Goal: Find specific page/section: Find specific page/section

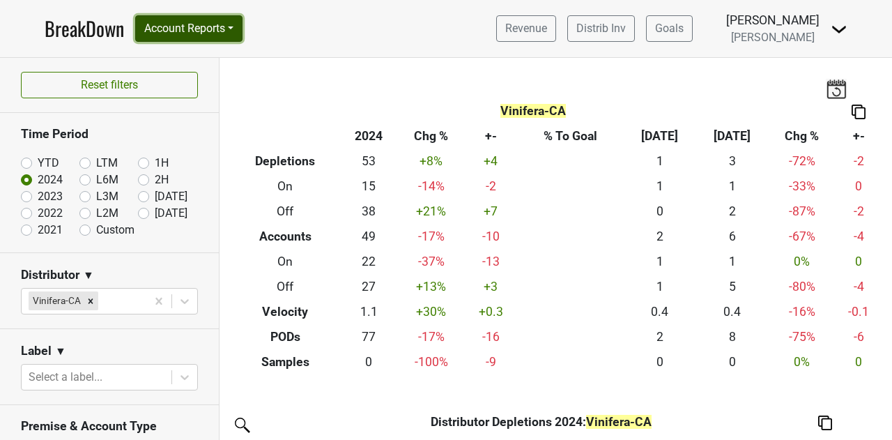
click at [209, 35] on button "Account Reports" at bounding box center [188, 28] width 107 height 26
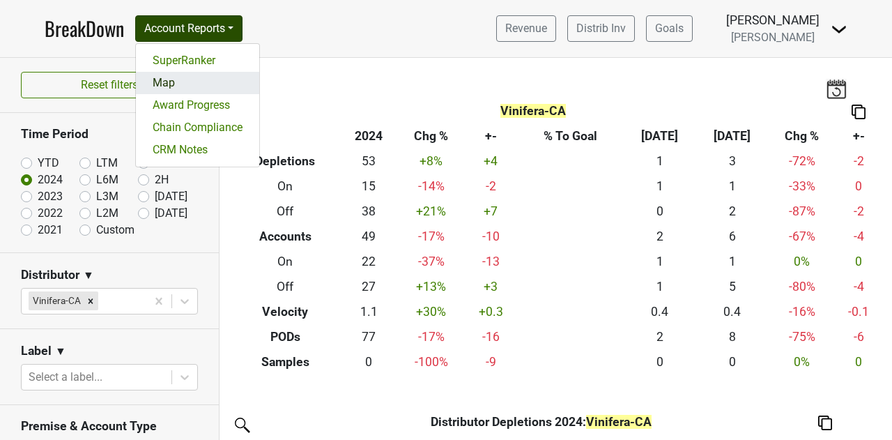
click at [192, 86] on link "Map" at bounding box center [197, 83] width 123 height 22
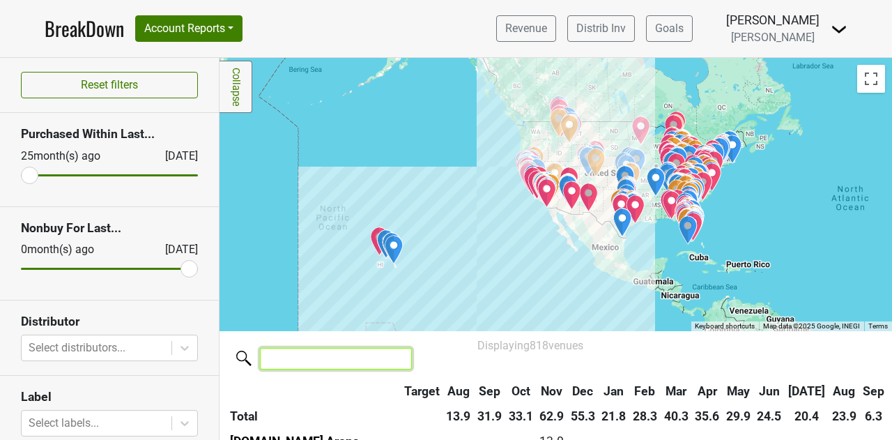
click at [340, 360] on input "search" at bounding box center [336, 359] width 152 height 22
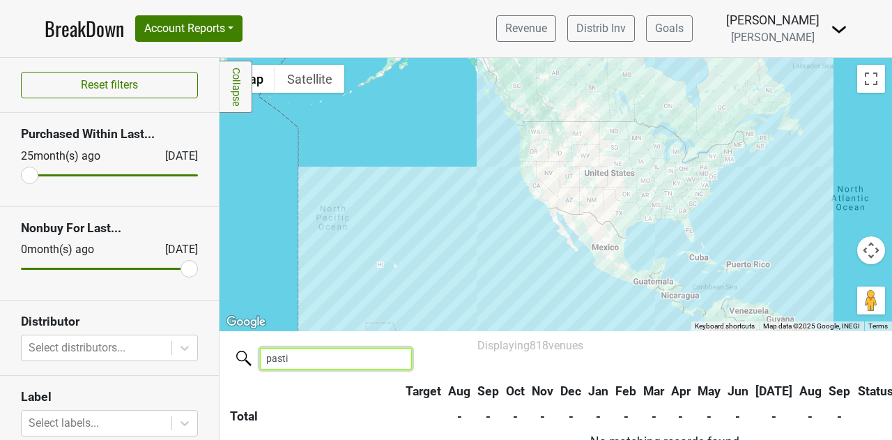
type input "pastis"
click at [349, 360] on input "pastis" at bounding box center [336, 359] width 152 height 22
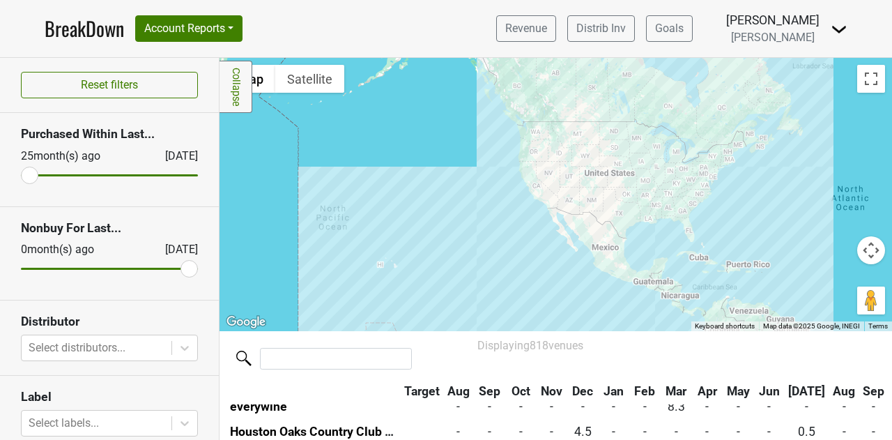
scroll to position [209, 0]
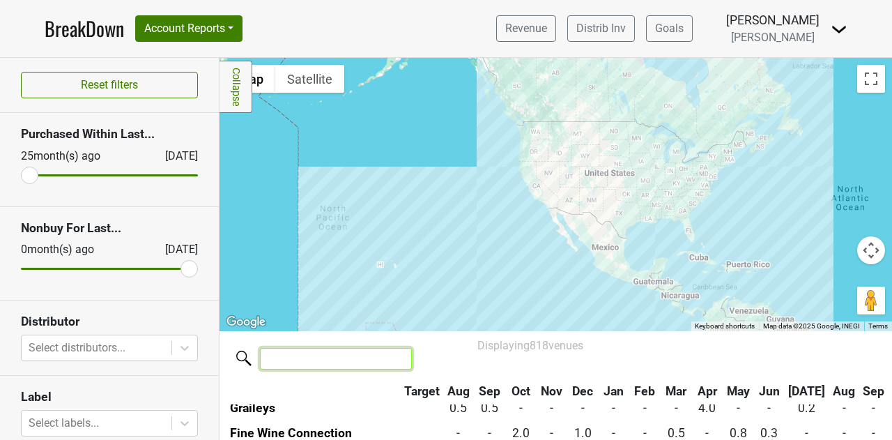
click at [305, 365] on input "search" at bounding box center [336, 359] width 152 height 22
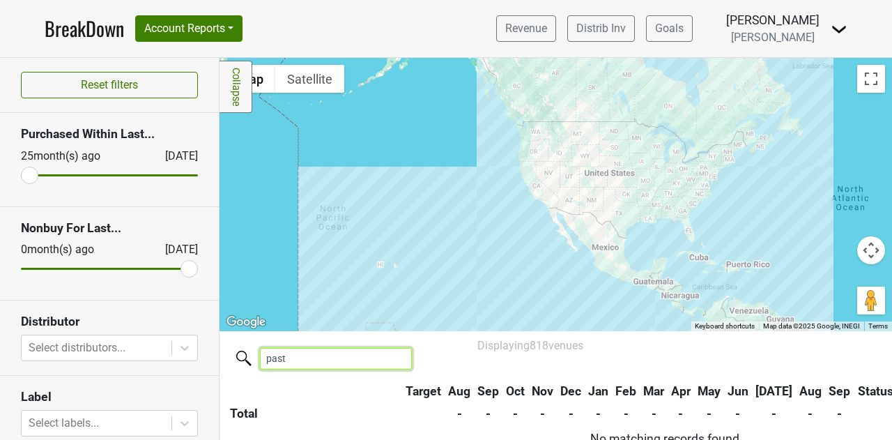
scroll to position [13, 0]
click at [335, 364] on input "pastis" at bounding box center [336, 359] width 152 height 22
type input "pastis"
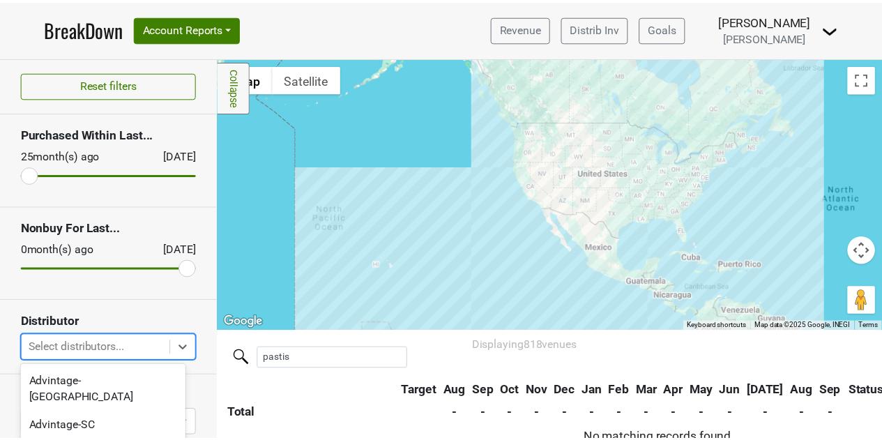
scroll to position [134, 0]
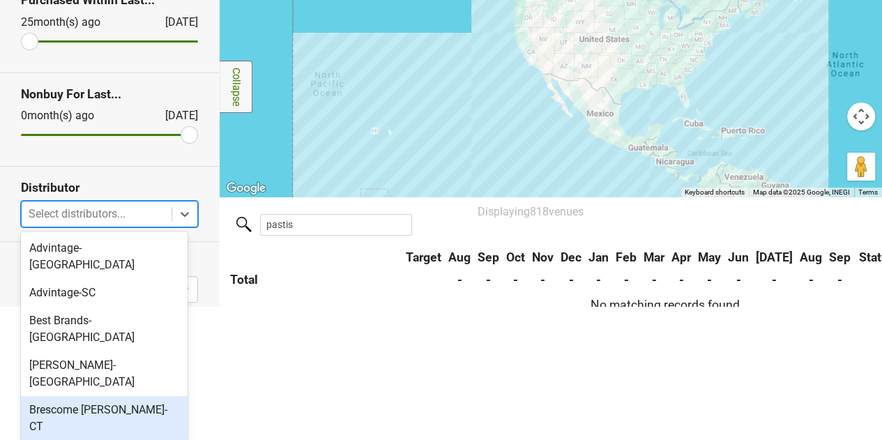
click at [138, 306] on body "BreakDown Account Reports SuperRanker Map Award Progress Chain Compliance CRM N…" at bounding box center [441, 86] width 882 height 440
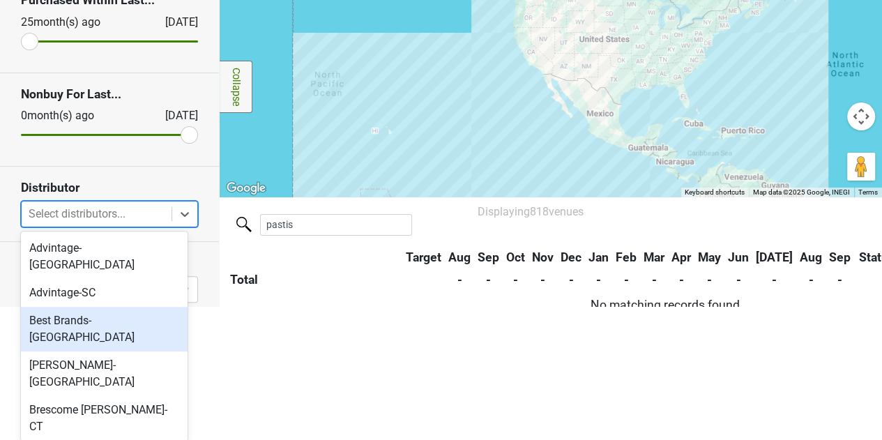
click at [130, 310] on div "Best Brands-TN" at bounding box center [104, 329] width 167 height 45
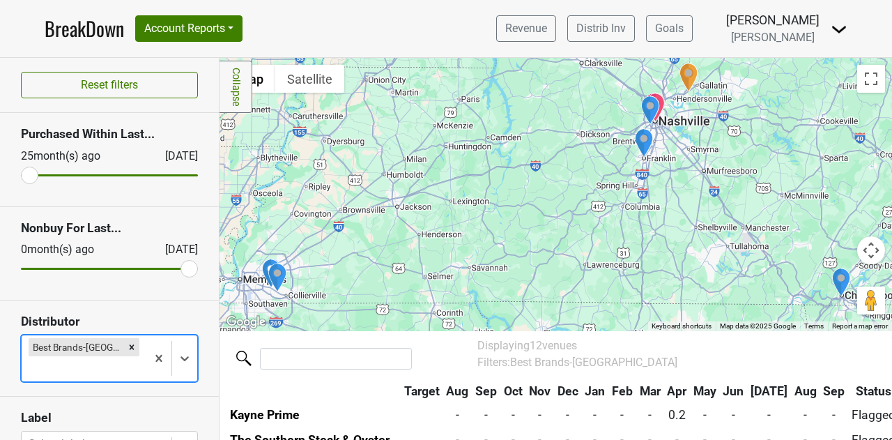
scroll to position [209, 0]
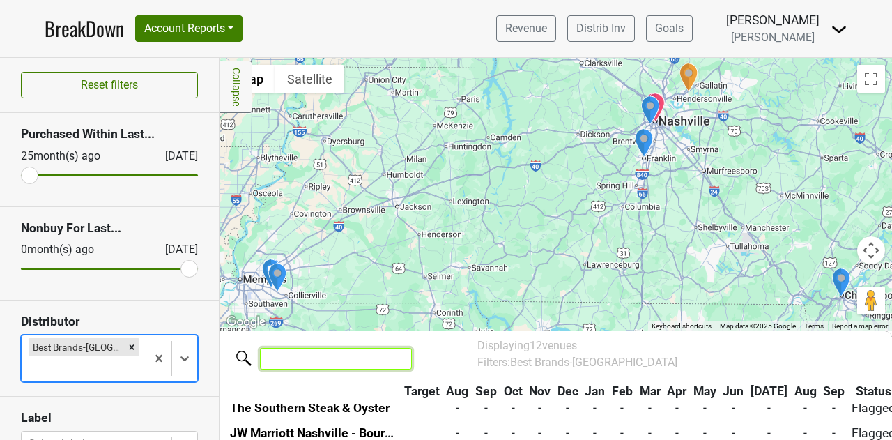
click at [331, 359] on input "search" at bounding box center [336, 359] width 152 height 22
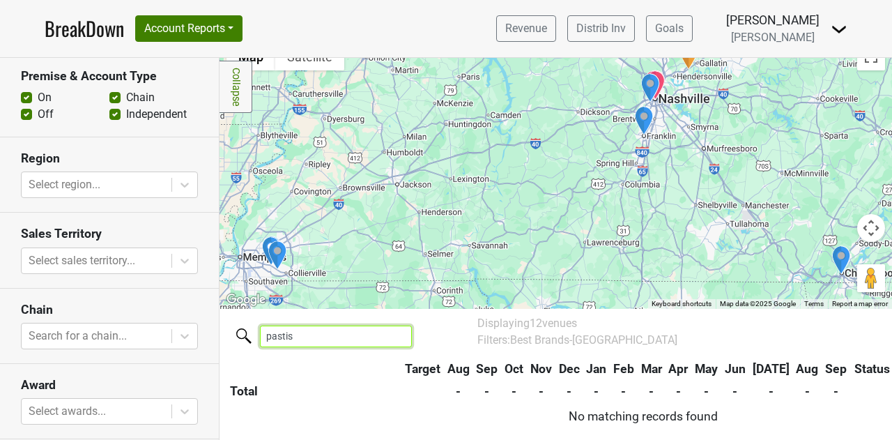
scroll to position [418, 0]
type input "pastis"
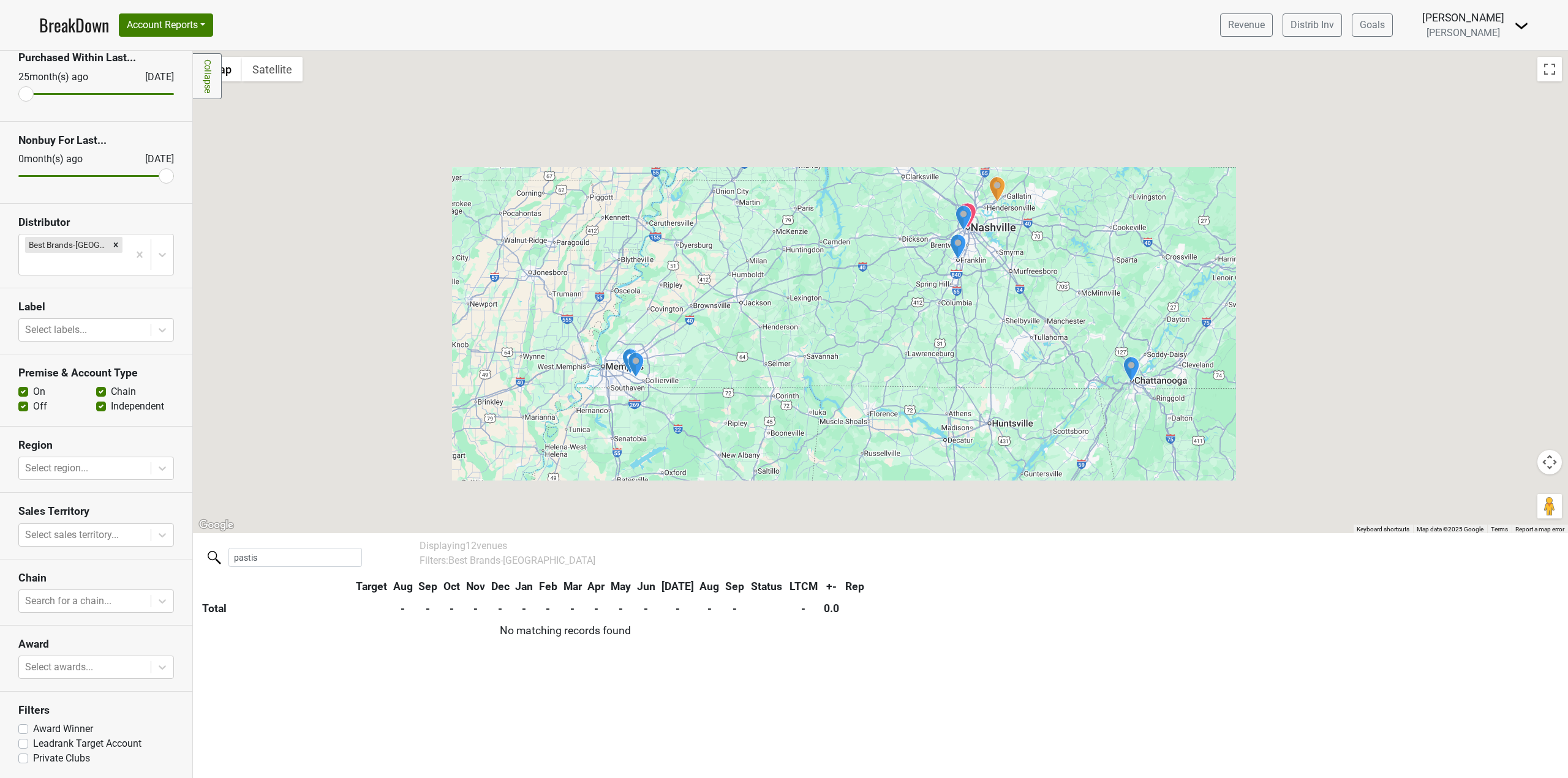
scroll to position [0, 0]
